Goal: Navigation & Orientation: Find specific page/section

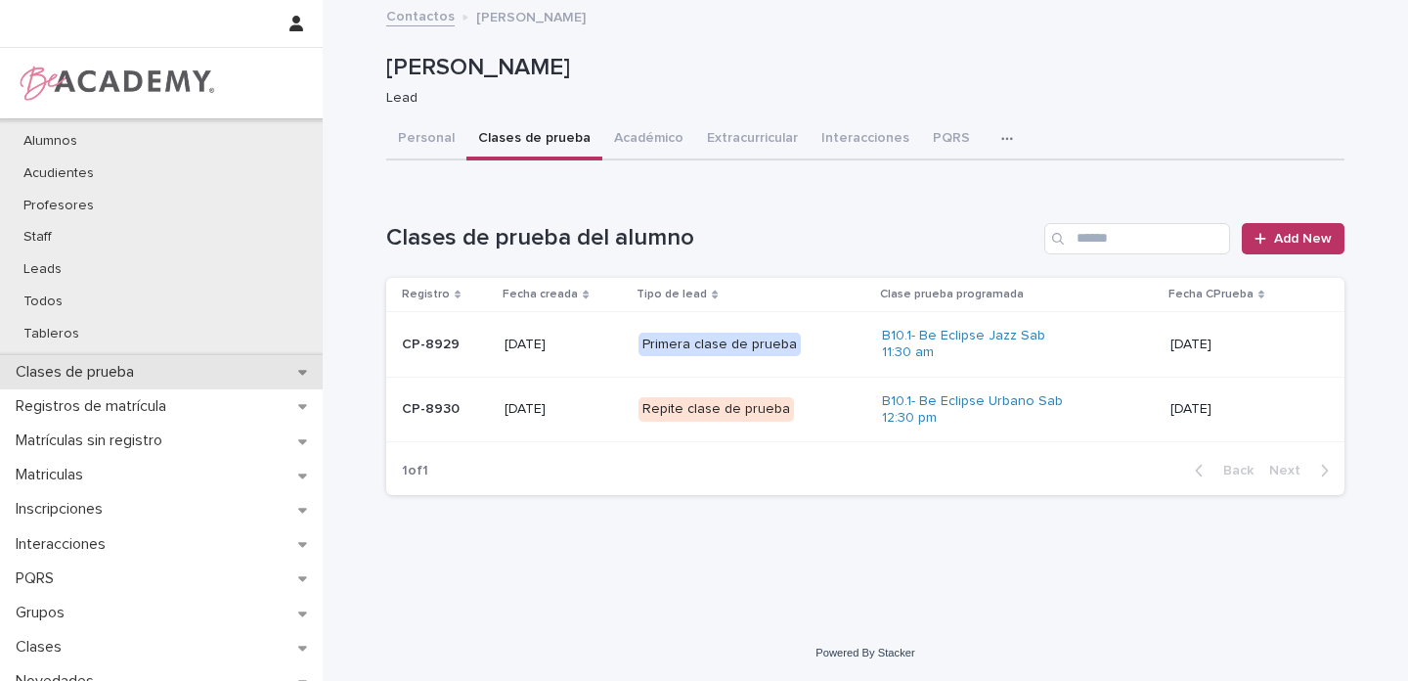
scroll to position [291, 0]
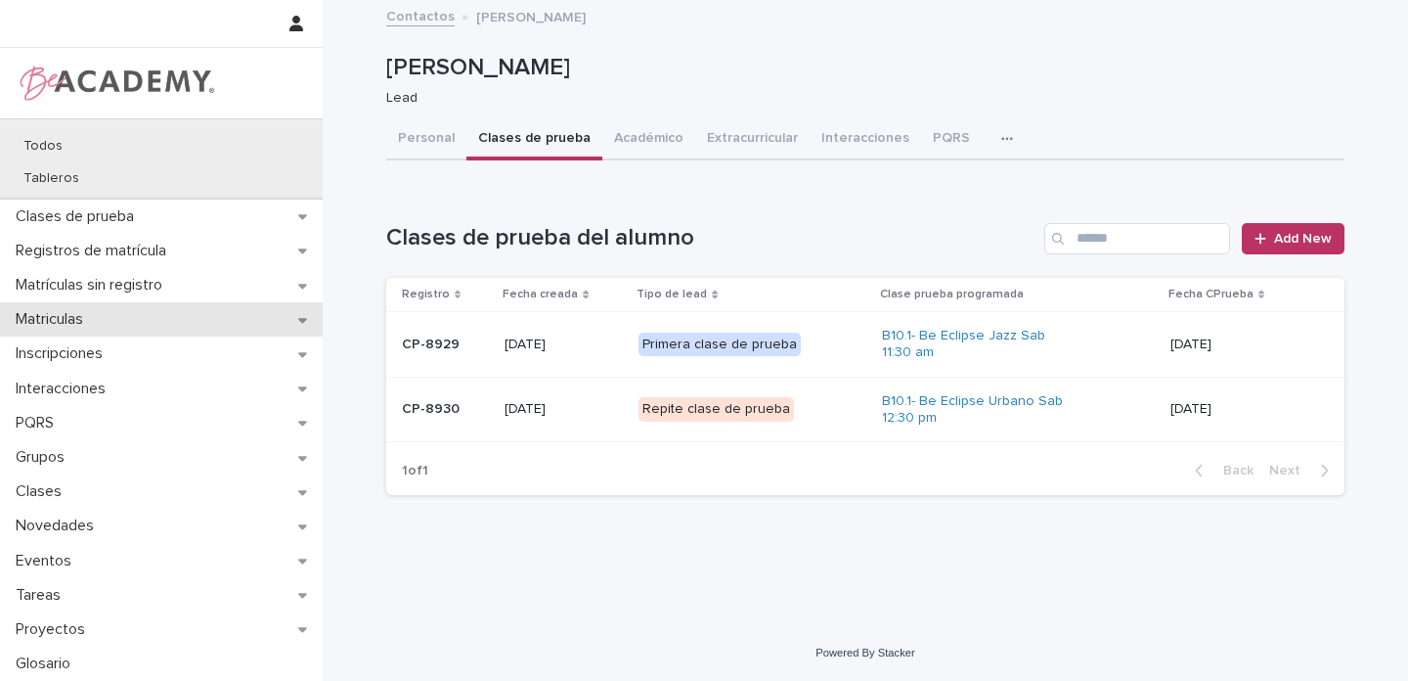
click at [298, 321] on icon at bounding box center [302, 320] width 9 height 14
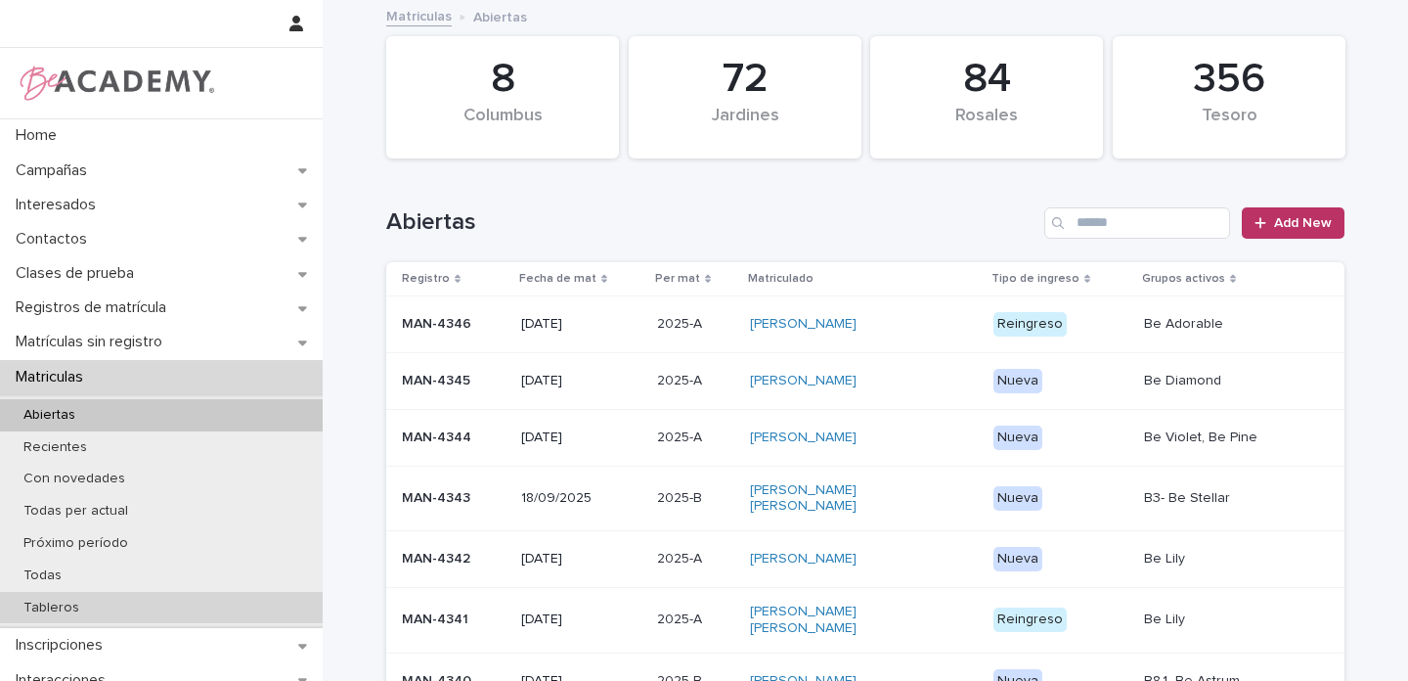
click at [68, 602] on p "Tableros" at bounding box center [51, 608] width 87 height 17
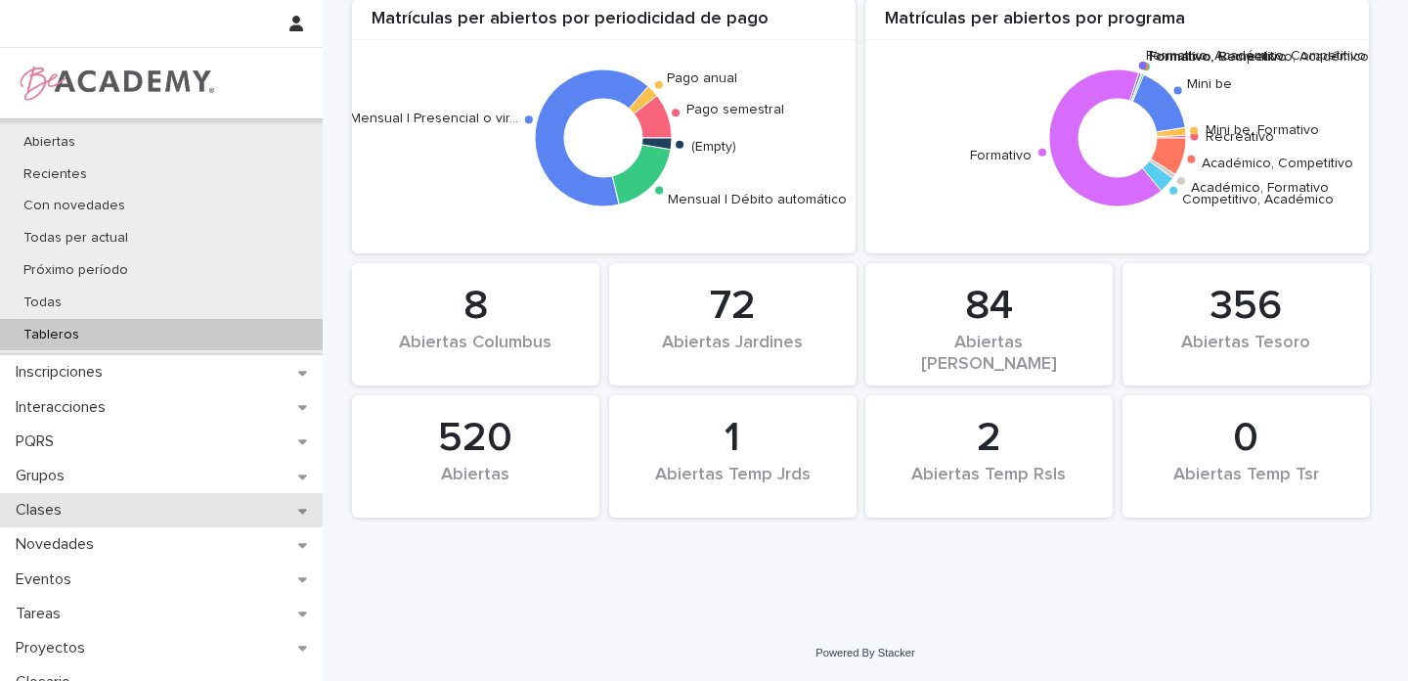
scroll to position [291, 0]
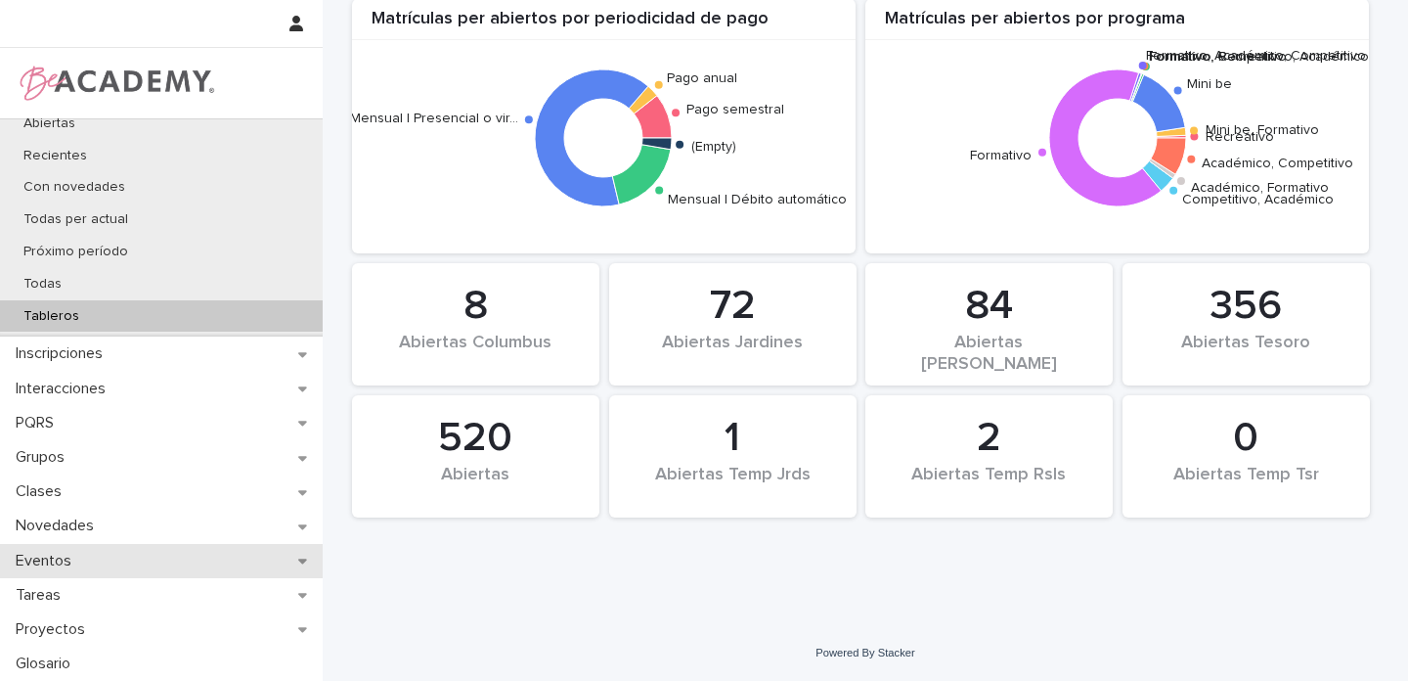
click at [304, 560] on div "Eventos" at bounding box center [161, 561] width 323 height 34
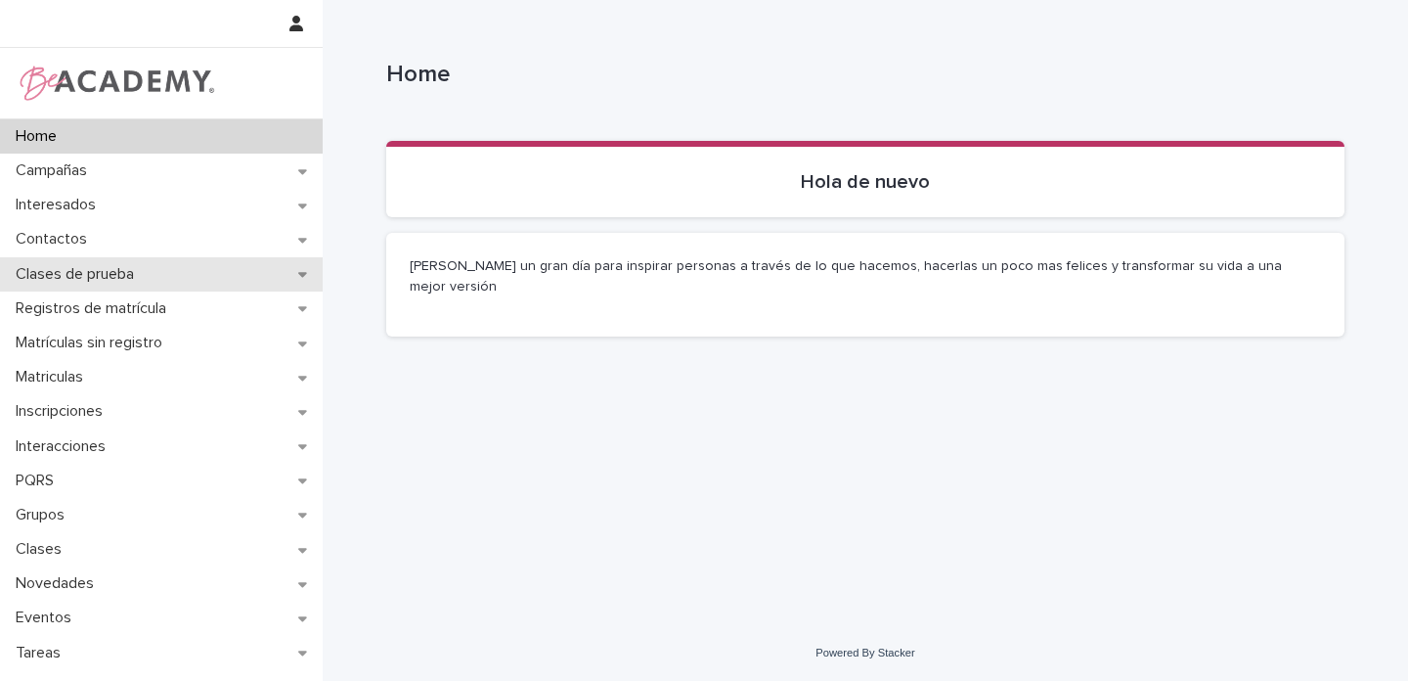
click at [298, 267] on icon at bounding box center [302, 274] width 9 height 14
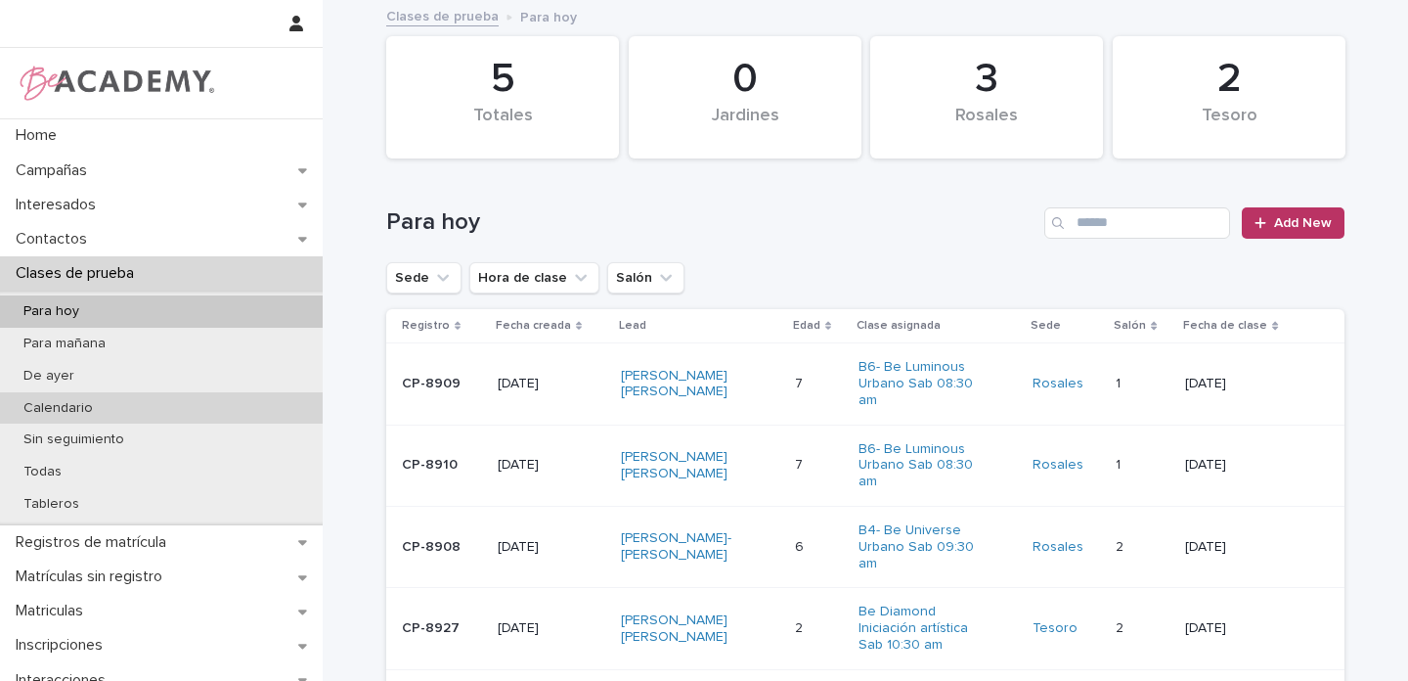
click at [51, 402] on p "Calendario" at bounding box center [58, 408] width 101 height 17
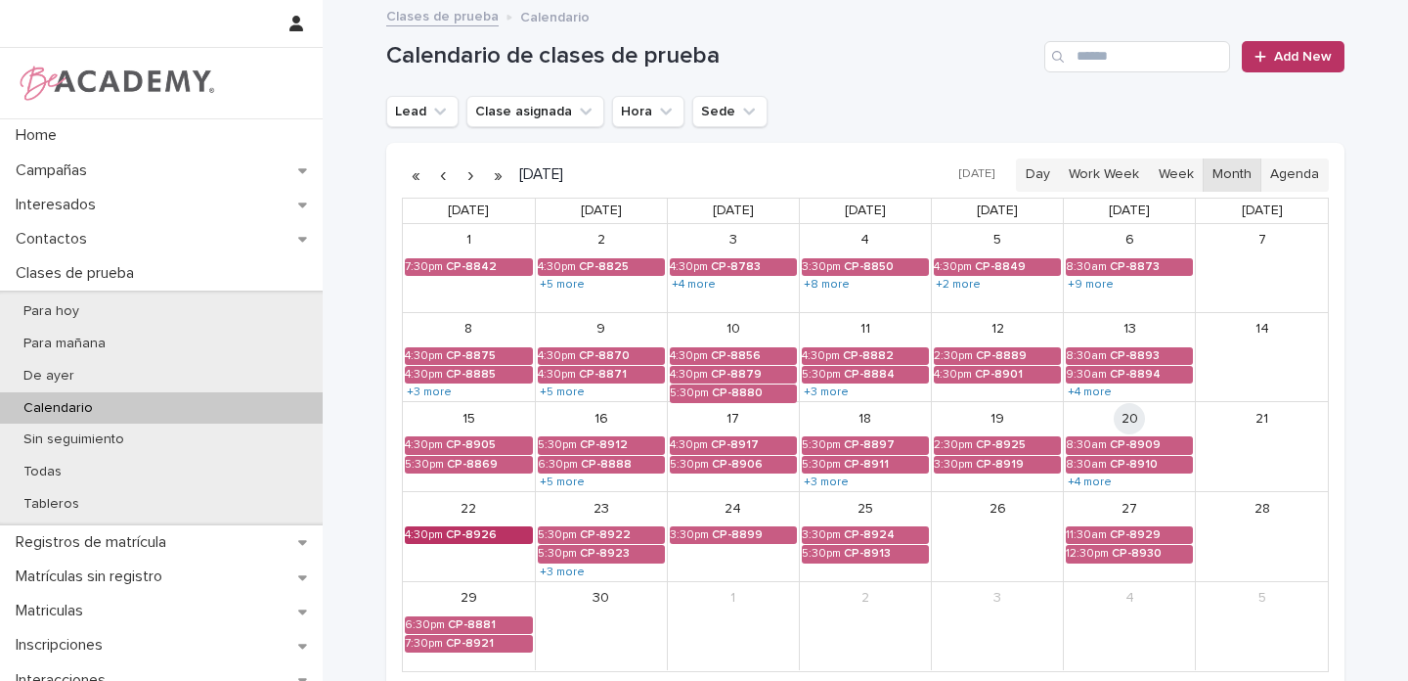
click at [472, 535] on div "CP-8926" at bounding box center [489, 535] width 87 height 14
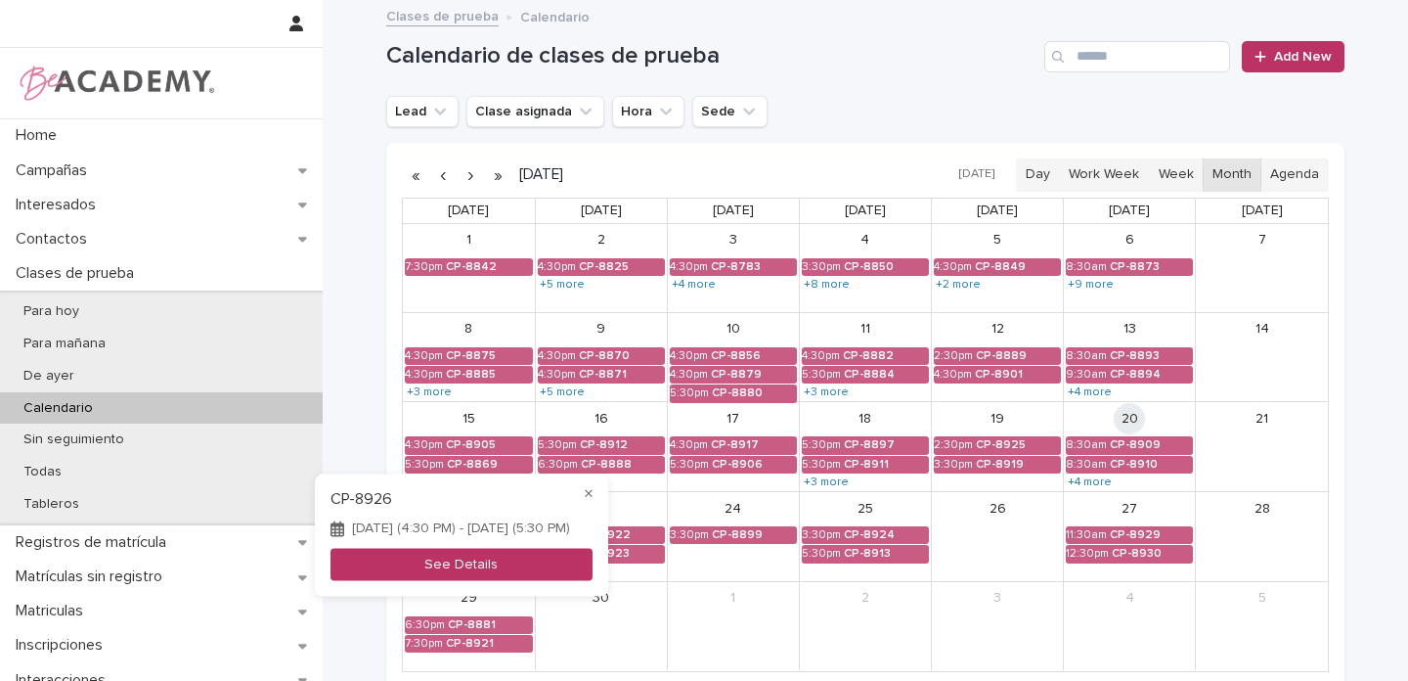
click at [472, 573] on button "See Details" at bounding box center [462, 565] width 262 height 32
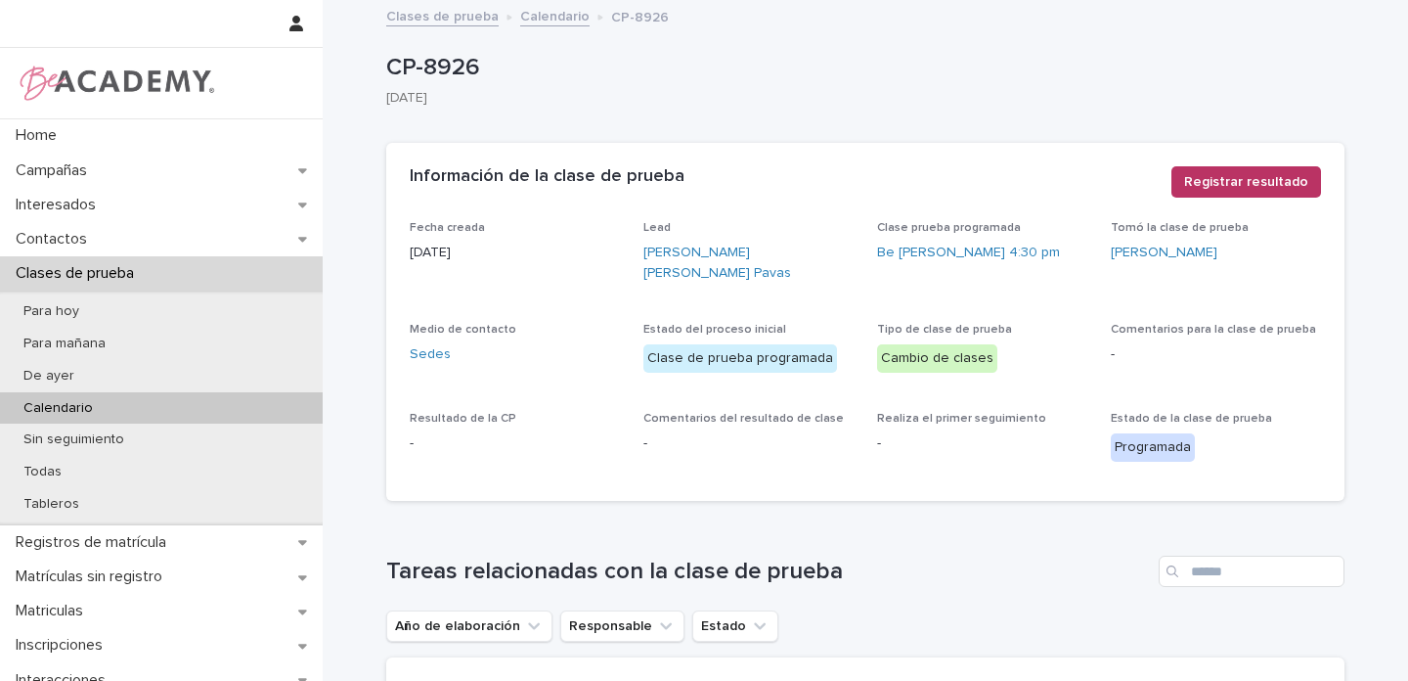
click at [67, 407] on p "Calendario" at bounding box center [58, 408] width 101 height 17
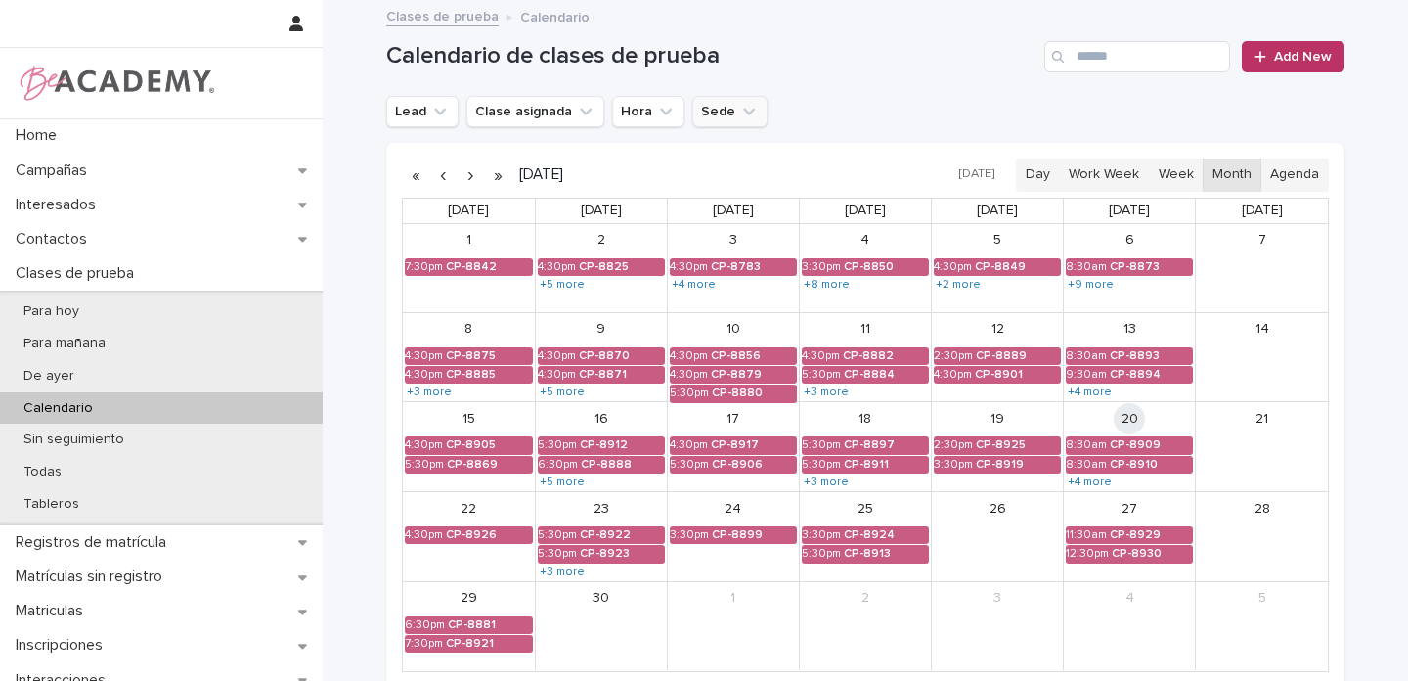
click at [739, 112] on icon "Sede" at bounding box center [749, 112] width 20 height 20
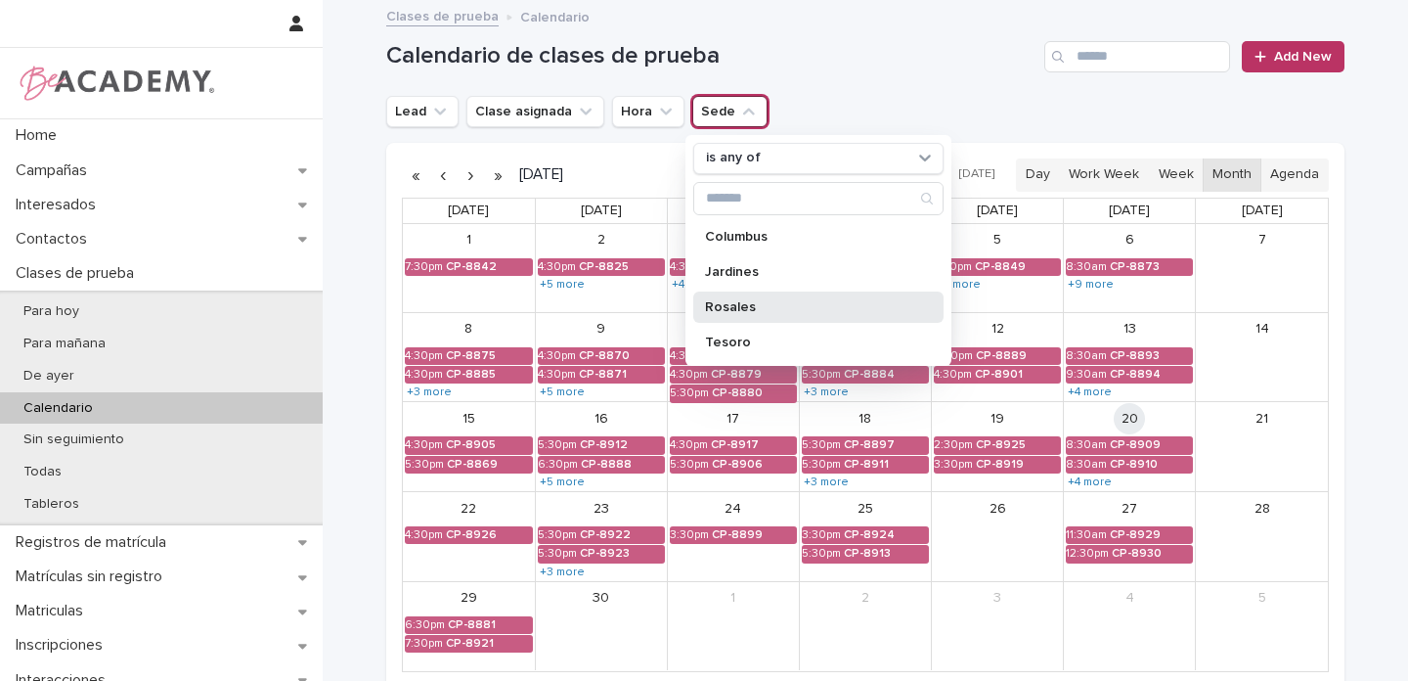
click at [760, 304] on p "Rosales" at bounding box center [808, 307] width 207 height 14
click at [937, 78] on div "Calendario de clases de prueba Add New" at bounding box center [865, 49] width 959 height 94
